Goal: Task Accomplishment & Management: Use online tool/utility

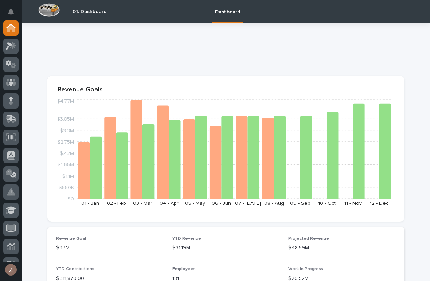
click at [15, 46] on icon at bounding box center [13, 45] width 6 height 7
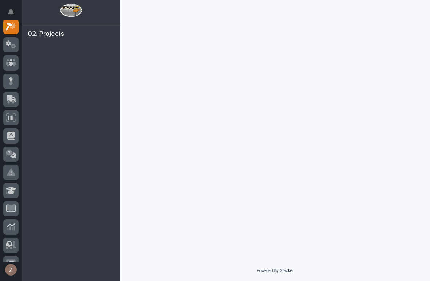
scroll to position [18, 0]
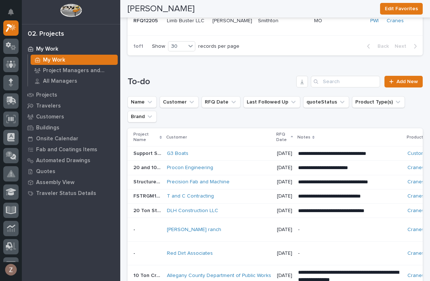
scroll to position [574, 0]
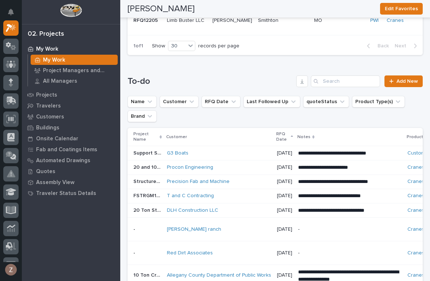
click at [255, 164] on div "Procon Engineering" at bounding box center [219, 167] width 104 height 6
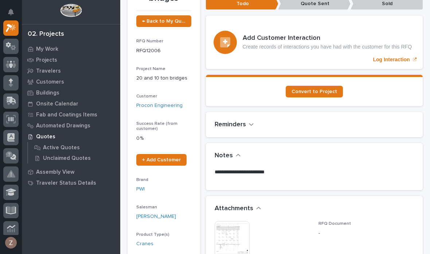
scroll to position [138, 0]
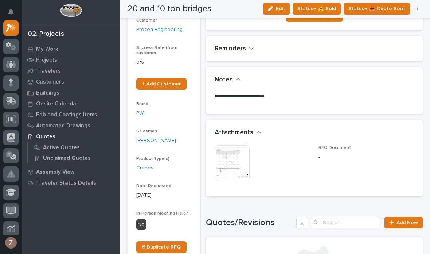
click at [238, 155] on img at bounding box center [232, 162] width 35 height 35
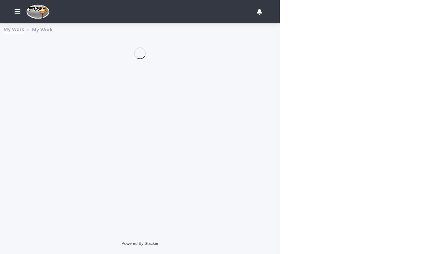
scroll to position [20, 0]
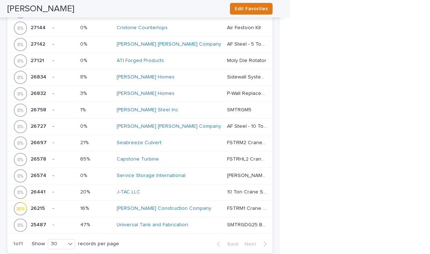
scroll to position [518, 0]
click at [179, 205] on link "[PERSON_NAME] Construction Company" at bounding box center [164, 208] width 95 height 6
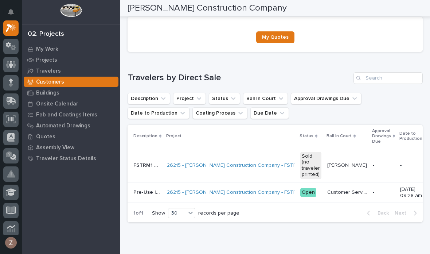
click at [252, 157] on td "26215 - [PERSON_NAME] Construction Company - FSTRM1 Crane System" at bounding box center [230, 165] width 133 height 35
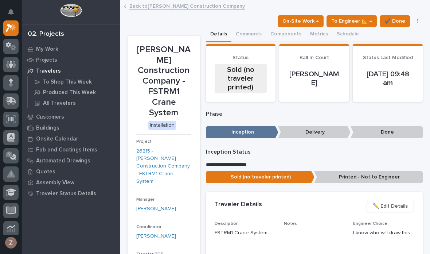
click at [315, 19] on span "On-Site Work →" at bounding box center [300, 21] width 36 height 9
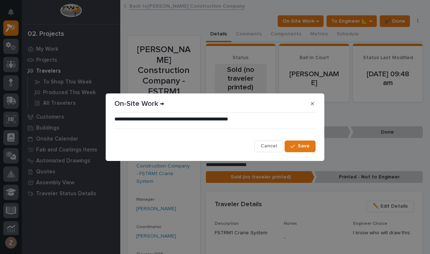
click at [307, 142] on span "Save" at bounding box center [304, 145] width 12 height 7
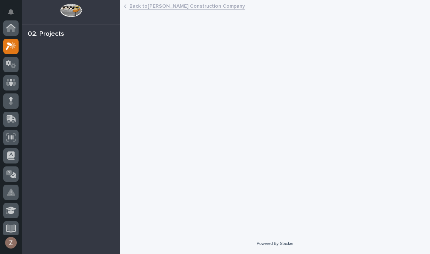
scroll to position [18, 0]
